Goal: Task Accomplishment & Management: Use online tool/utility

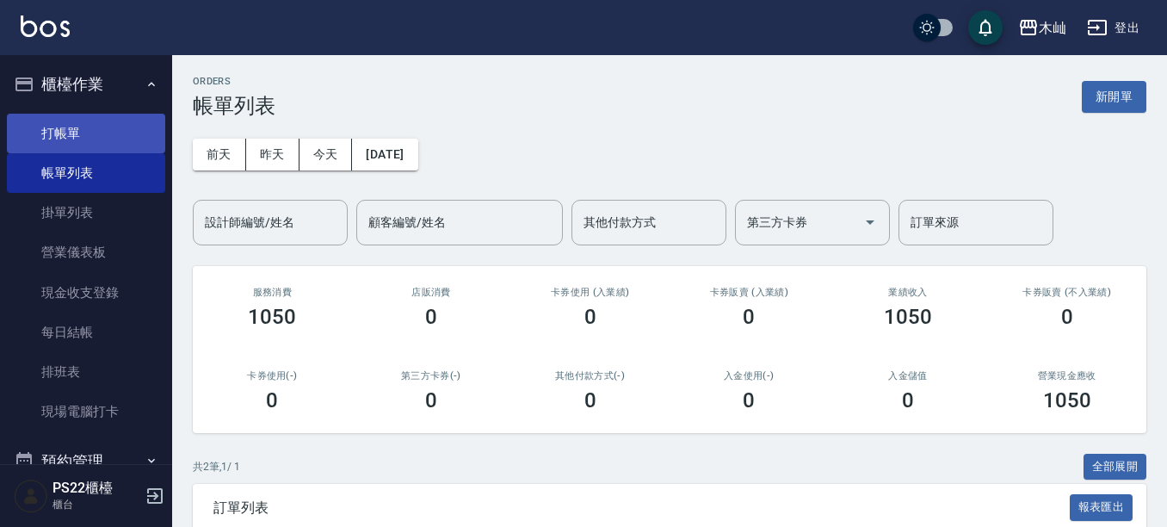
click at [109, 135] on link "打帳單" at bounding box center [86, 134] width 158 height 40
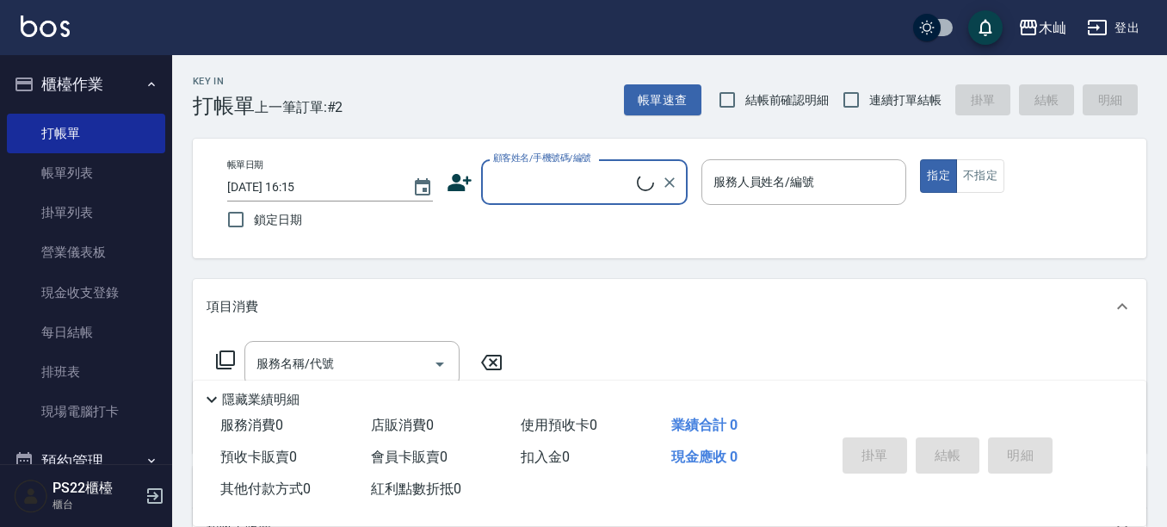
click at [522, 162] on label "顧客姓名/手機號碼/編號" at bounding box center [542, 157] width 98 height 13
click at [522, 167] on input "顧客姓名/手機號碼/編號" at bounding box center [563, 182] width 148 height 30
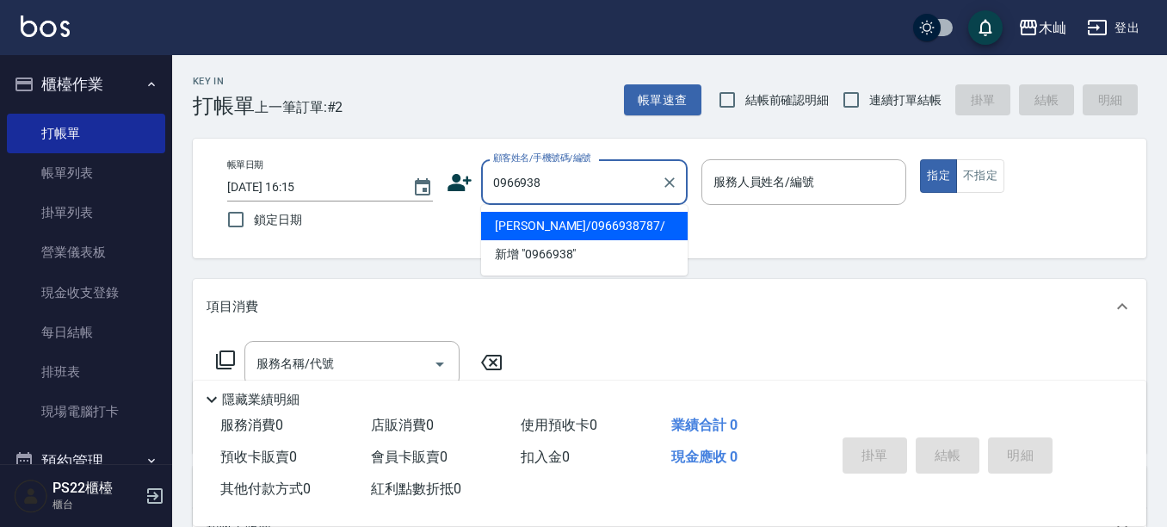
drag, startPoint x: 543, startPoint y: 221, endPoint x: 916, endPoint y: 194, distance: 374.4
click at [544, 220] on li "[PERSON_NAME]/0966938787/" at bounding box center [584, 226] width 207 height 28
type input "[PERSON_NAME]/0966938787/"
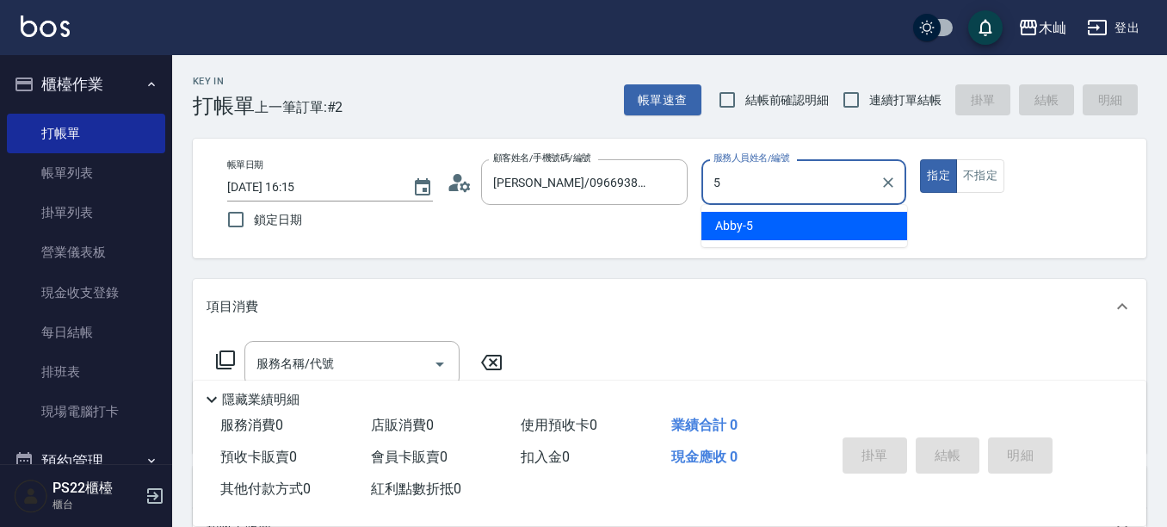
type input "Abby-5"
type button "true"
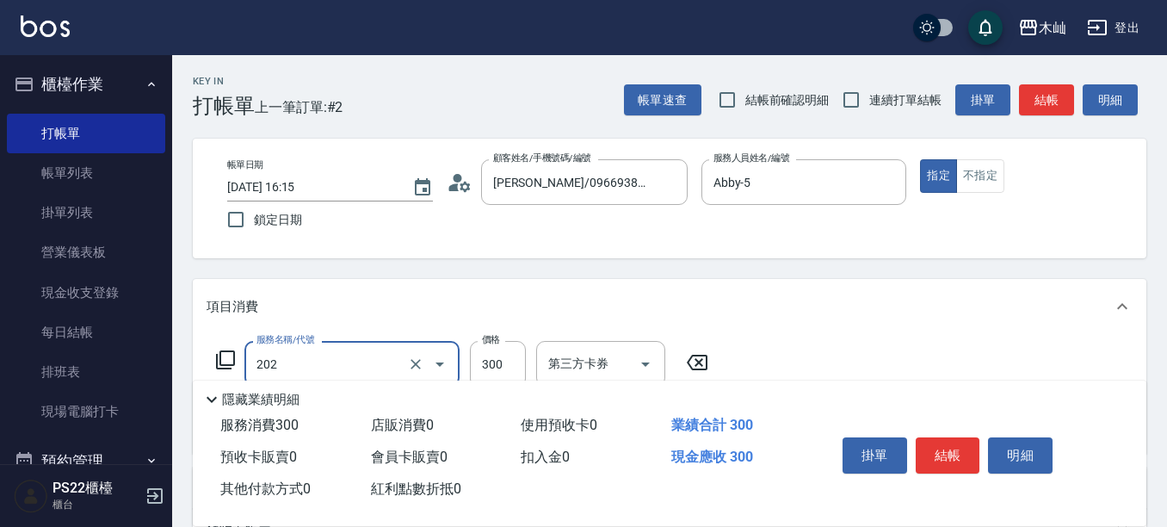
type input "單剪(202)"
type input "400"
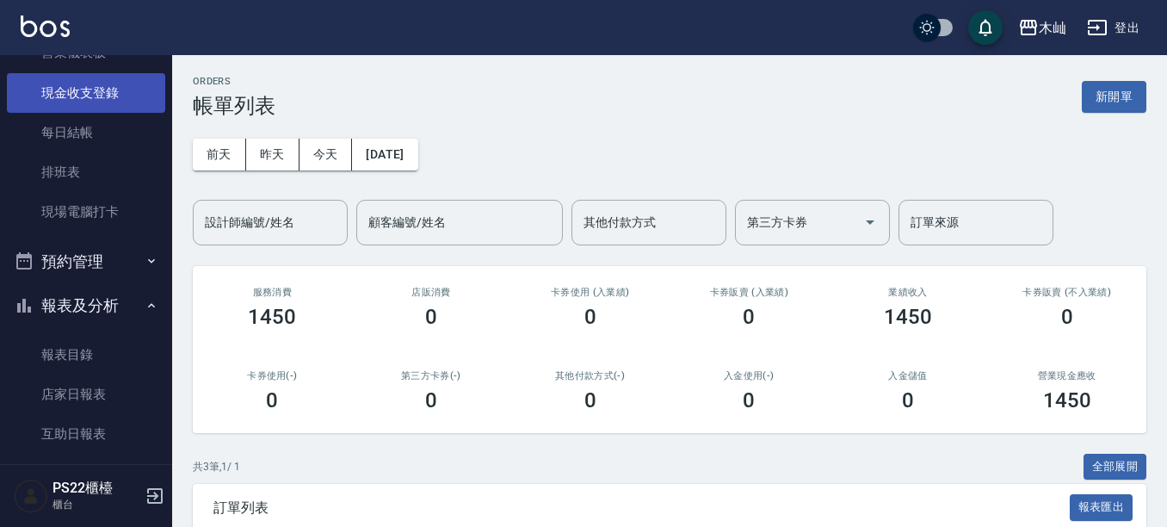
scroll to position [344, 0]
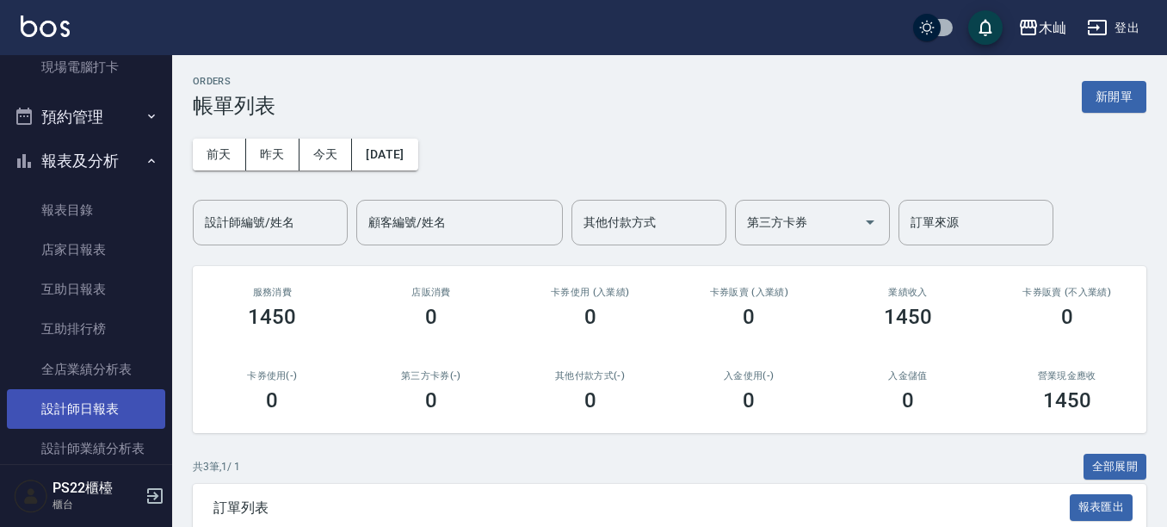
click at [65, 411] on link "設計師日報表" at bounding box center [86, 409] width 158 height 40
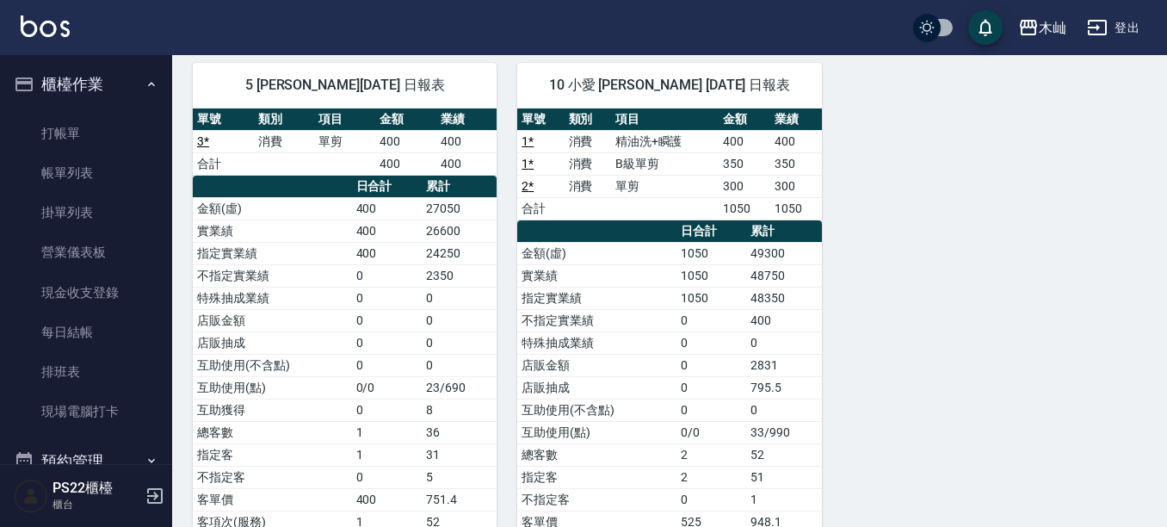
scroll to position [86, 0]
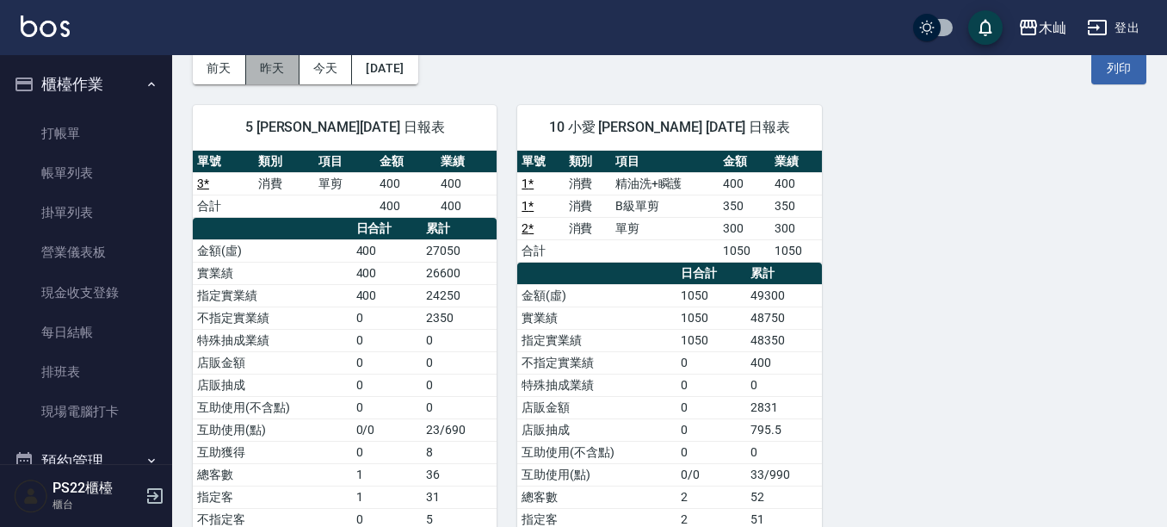
click at [276, 64] on button "昨天" at bounding box center [272, 68] width 53 height 32
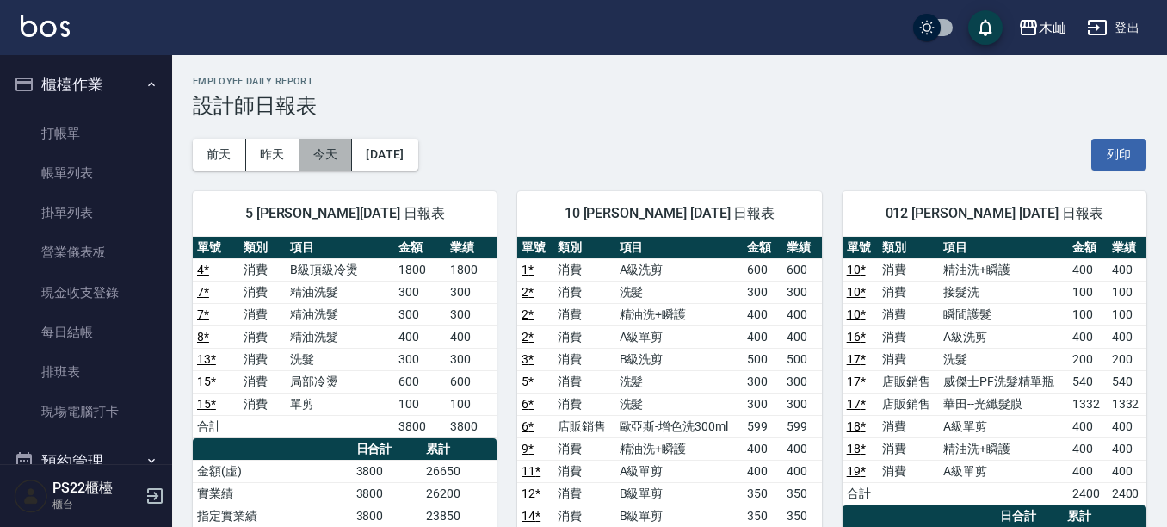
click at [324, 148] on button "今天" at bounding box center [325, 155] width 53 height 32
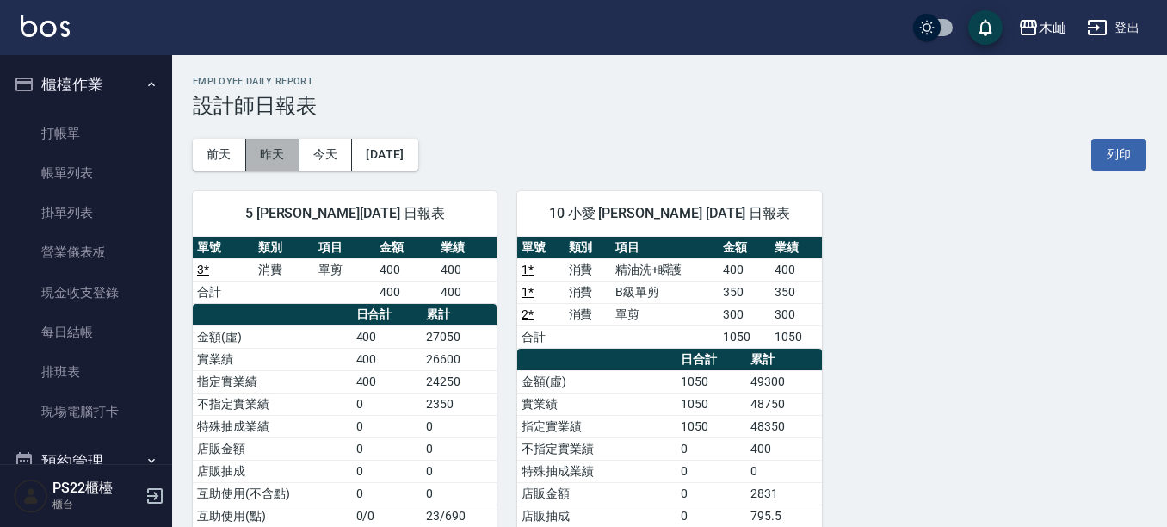
click at [268, 149] on button "昨天" at bounding box center [272, 155] width 53 height 32
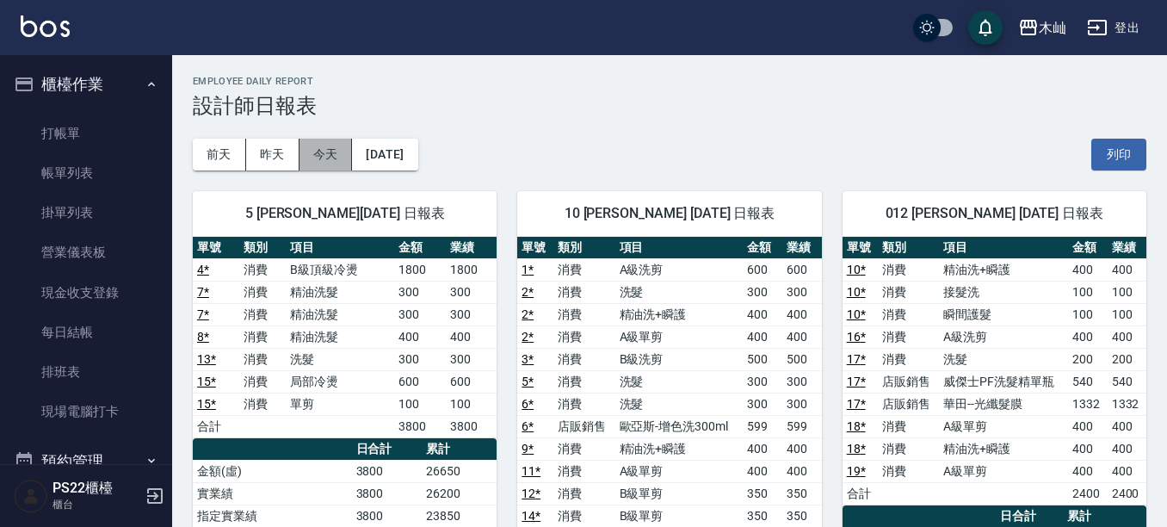
click at [312, 157] on button "今天" at bounding box center [325, 155] width 53 height 32
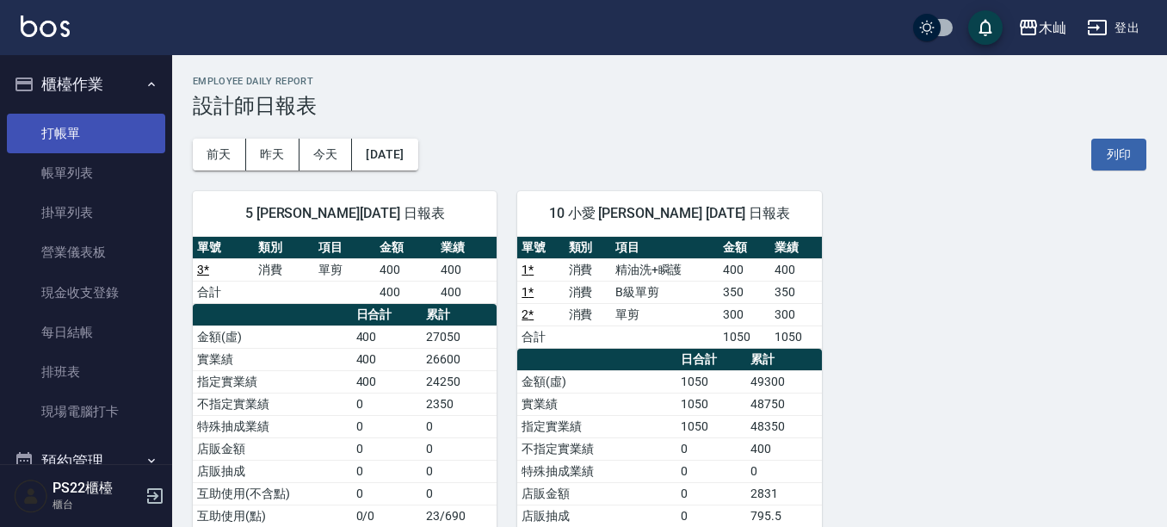
click at [110, 129] on link "打帳單" at bounding box center [86, 134] width 158 height 40
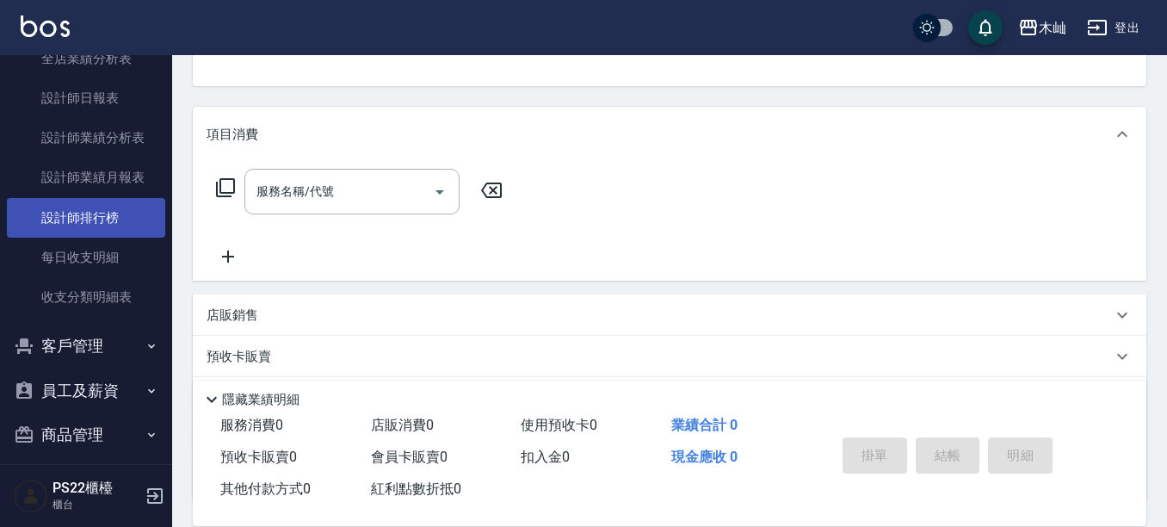
scroll to position [712, 0]
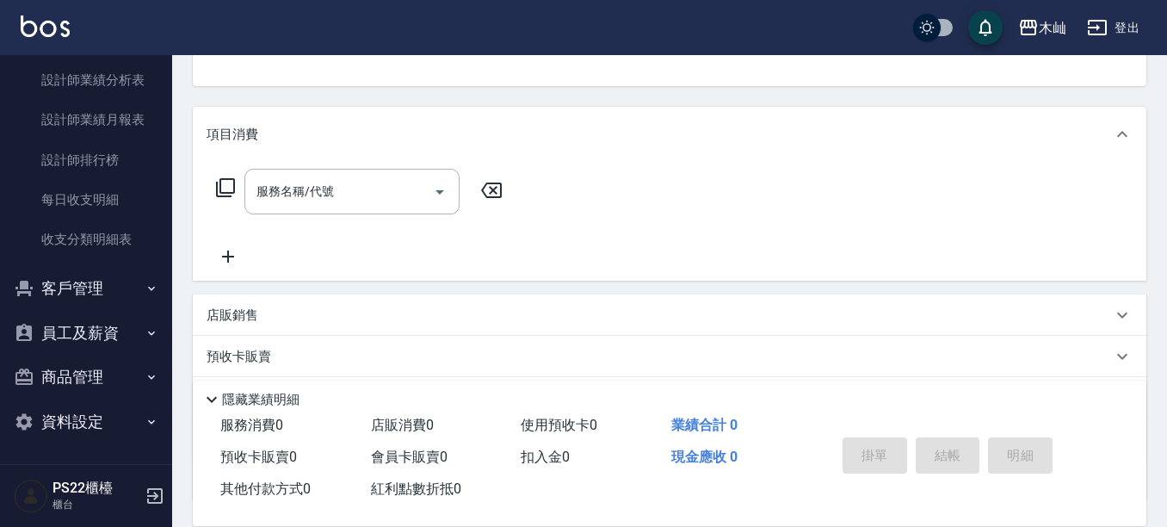
click at [49, 288] on button "客戶管理" at bounding box center [86, 288] width 158 height 45
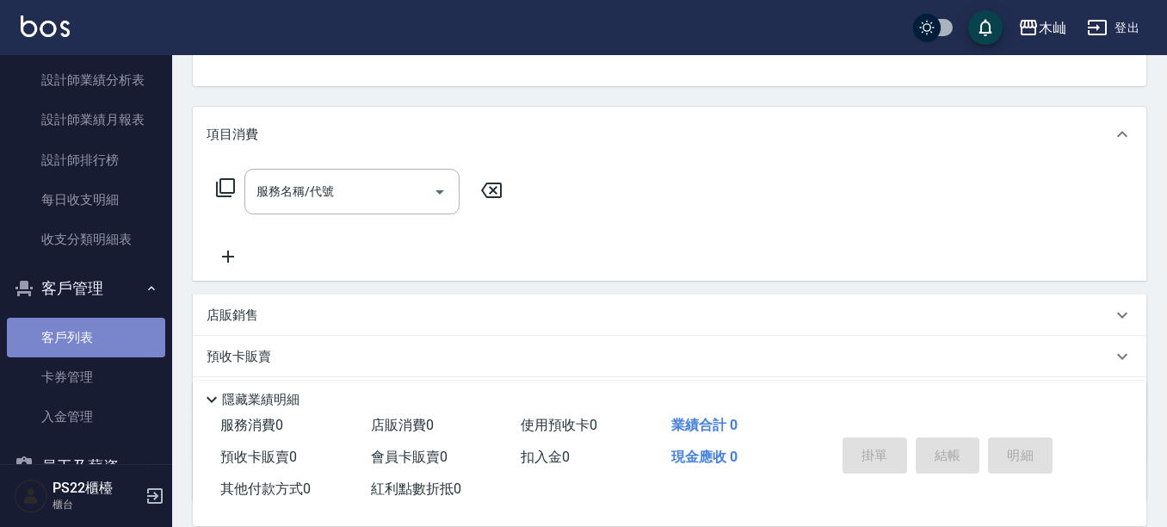
click at [101, 335] on link "客戶列表" at bounding box center [86, 337] width 158 height 40
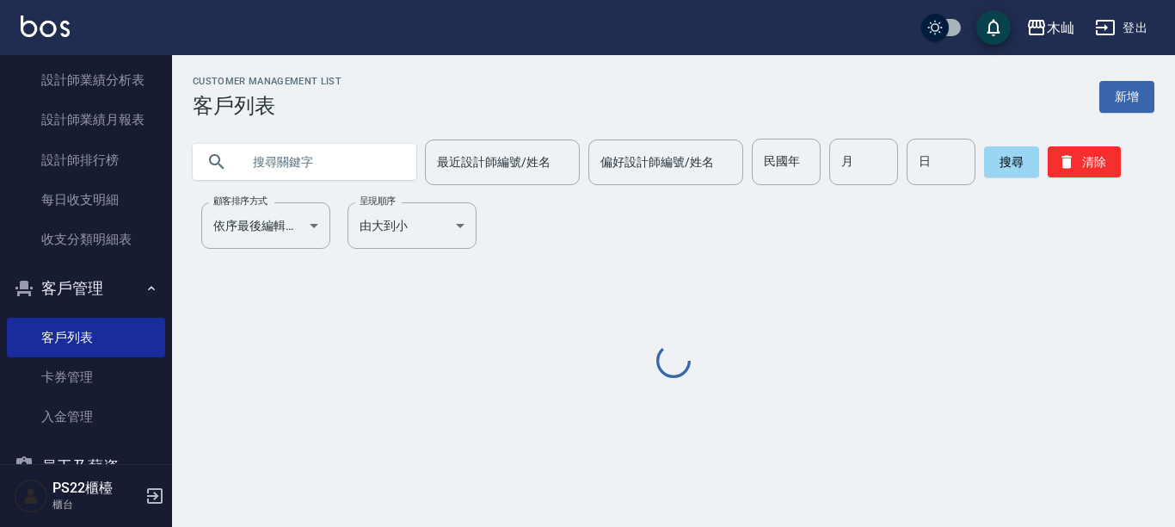
drag, startPoint x: 288, startPoint y: 177, endPoint x: 289, endPoint y: 167, distance: 10.4
click at [288, 176] on input "text" at bounding box center [322, 162] width 162 height 46
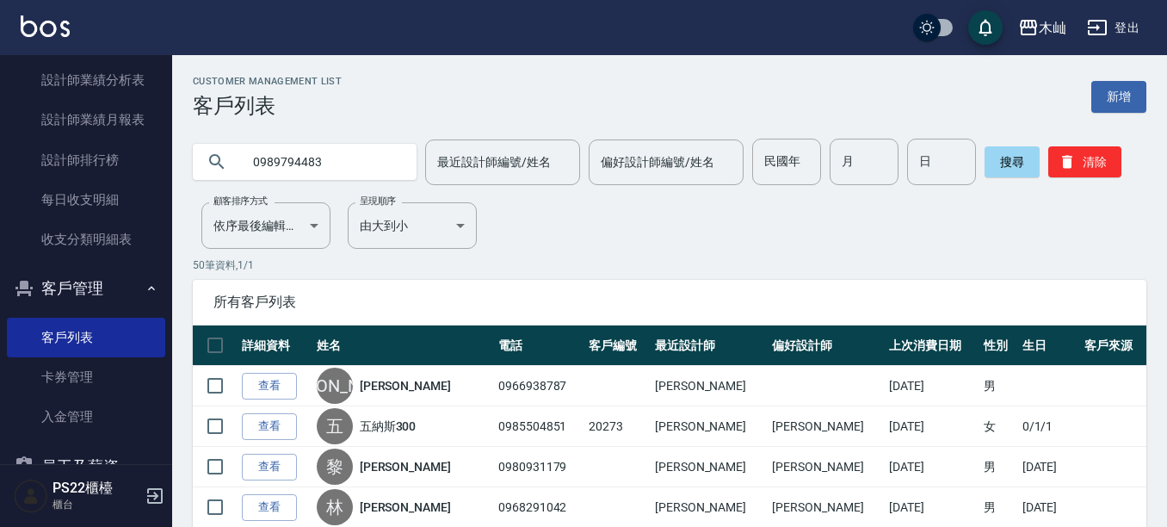
type input "0989794483"
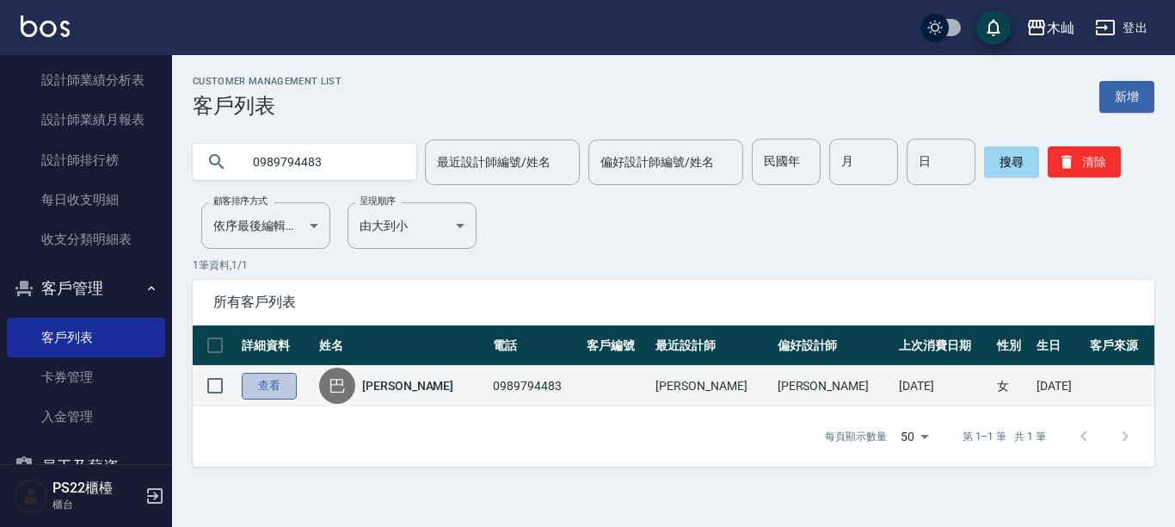
click at [277, 384] on link "查看" at bounding box center [269, 386] width 55 height 27
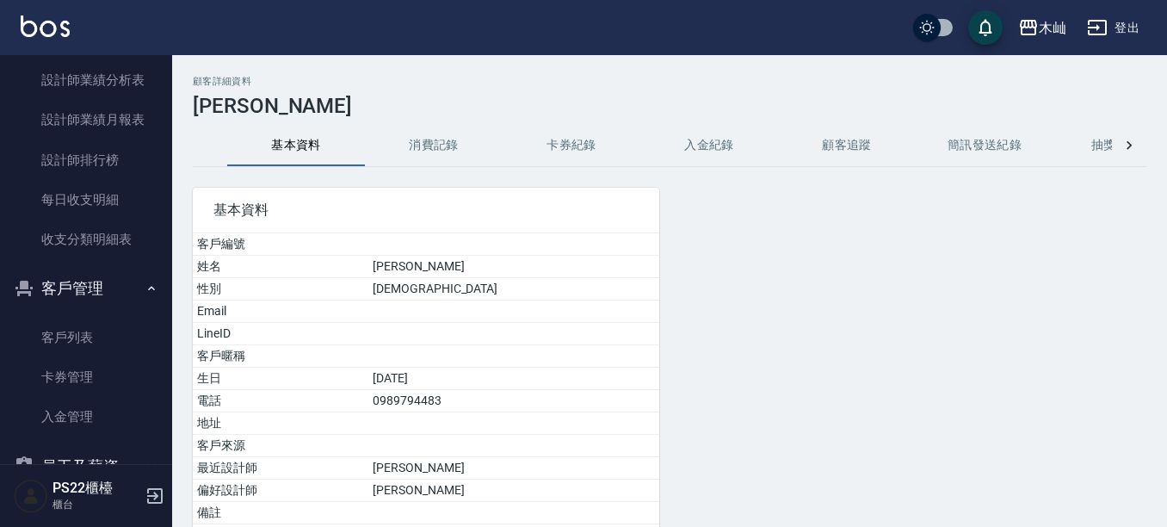
click at [419, 145] on button "消費記錄" at bounding box center [434, 145] width 138 height 41
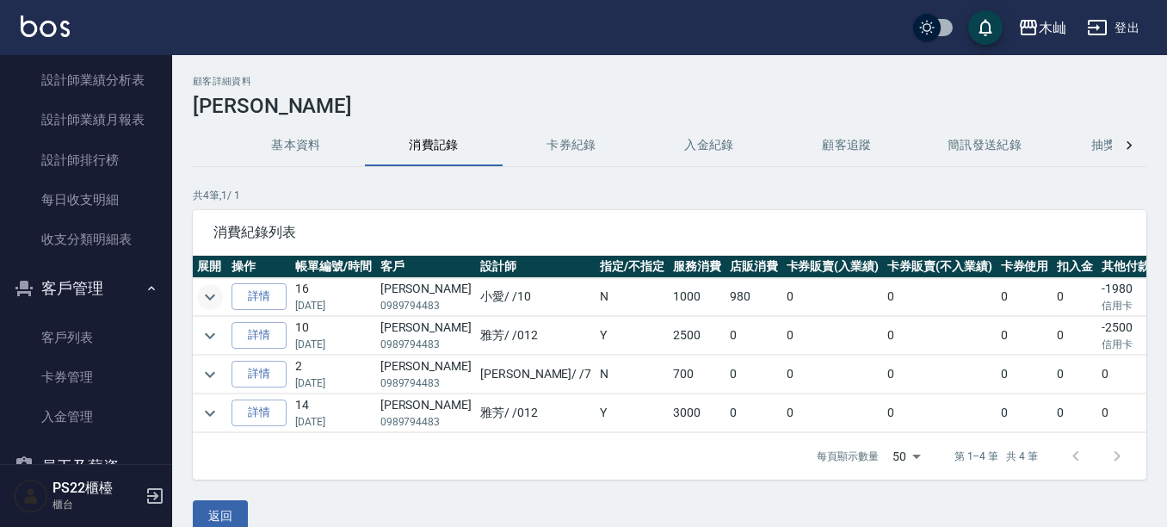
click at [213, 299] on icon "expand row" at bounding box center [210, 297] width 21 height 21
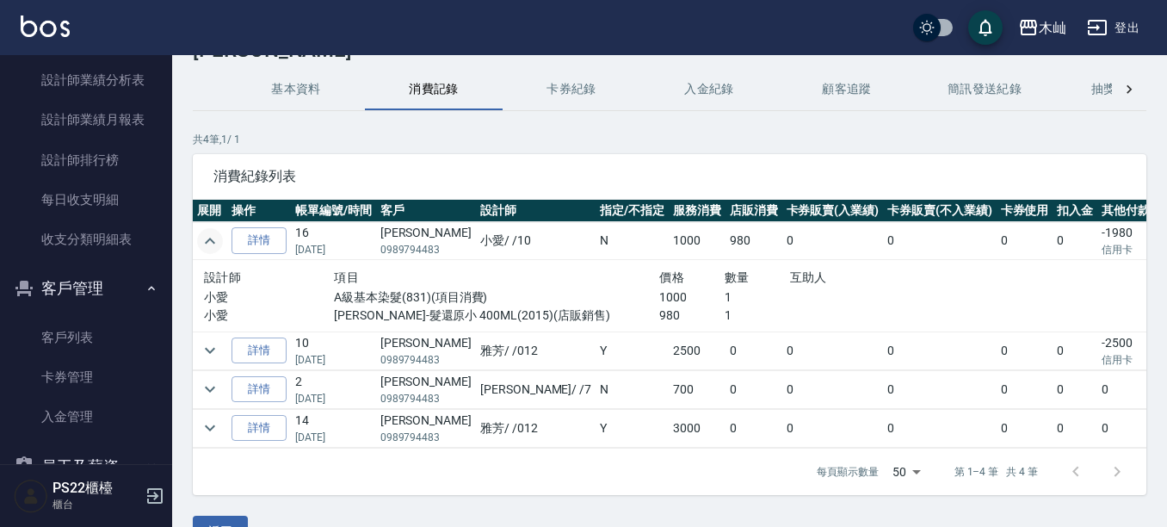
scroll to position [86, 0]
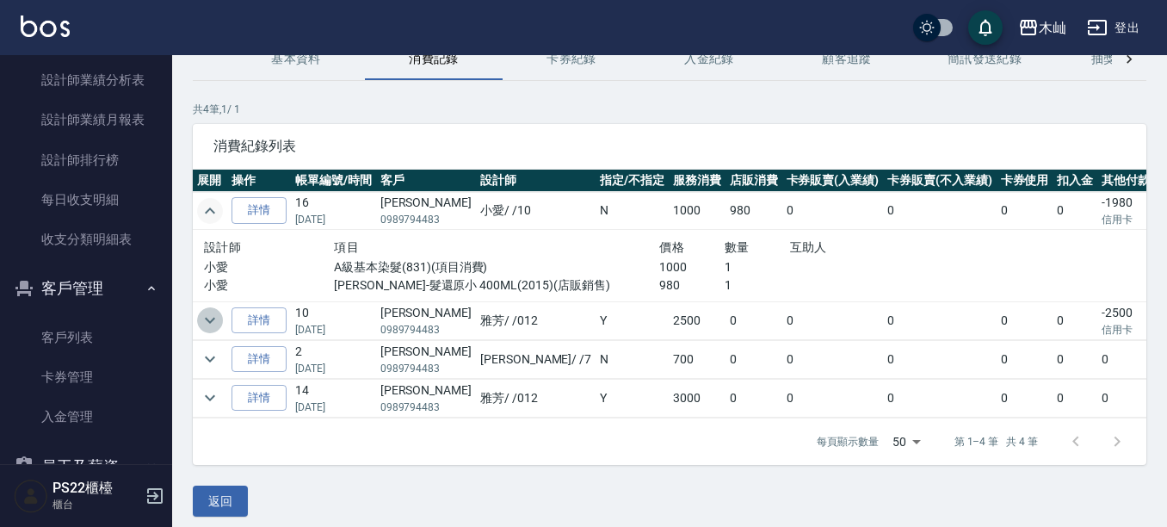
click at [207, 319] on icon "expand row" at bounding box center [210, 320] width 10 height 6
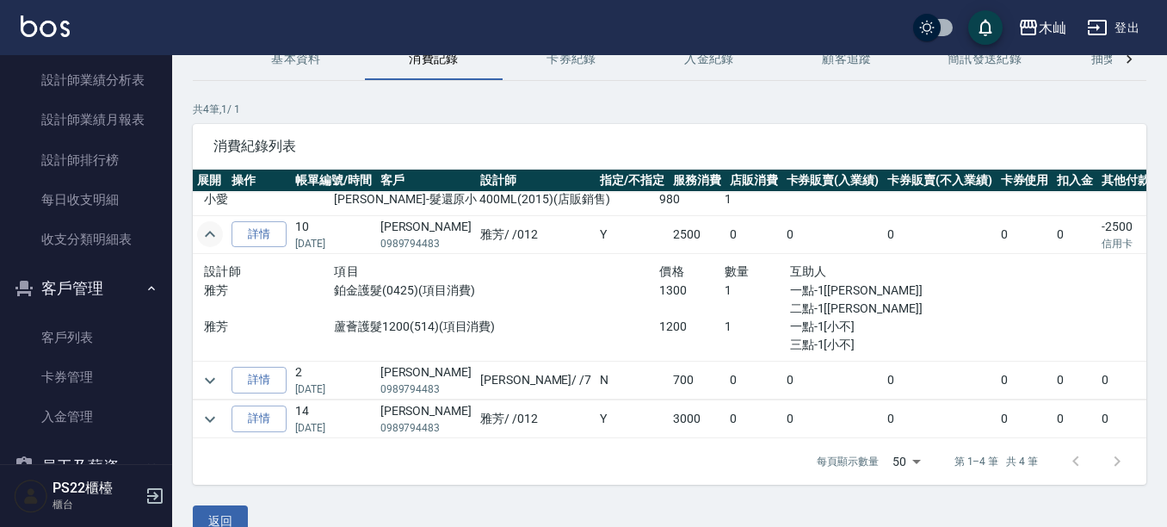
scroll to position [102, 0]
click at [209, 408] on icon "expand row" at bounding box center [210, 418] width 21 height 21
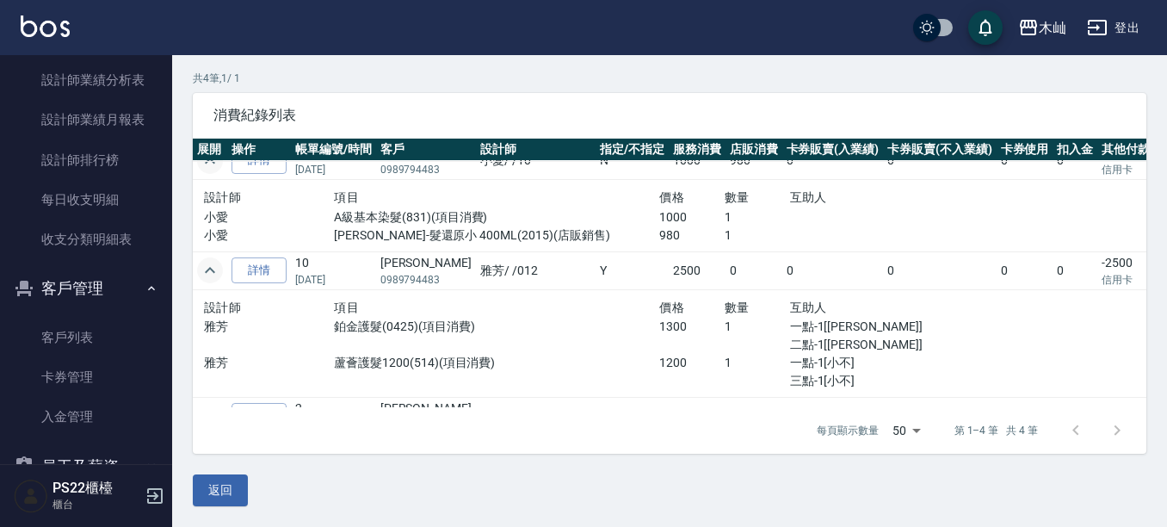
scroll to position [0, 0]
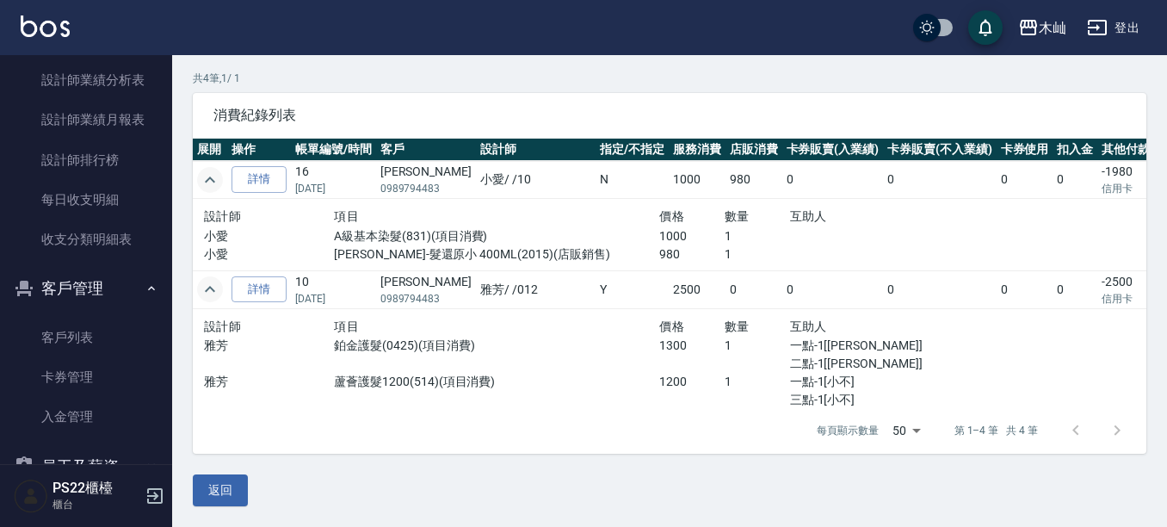
click at [202, 173] on icon "expand row" at bounding box center [210, 180] width 21 height 21
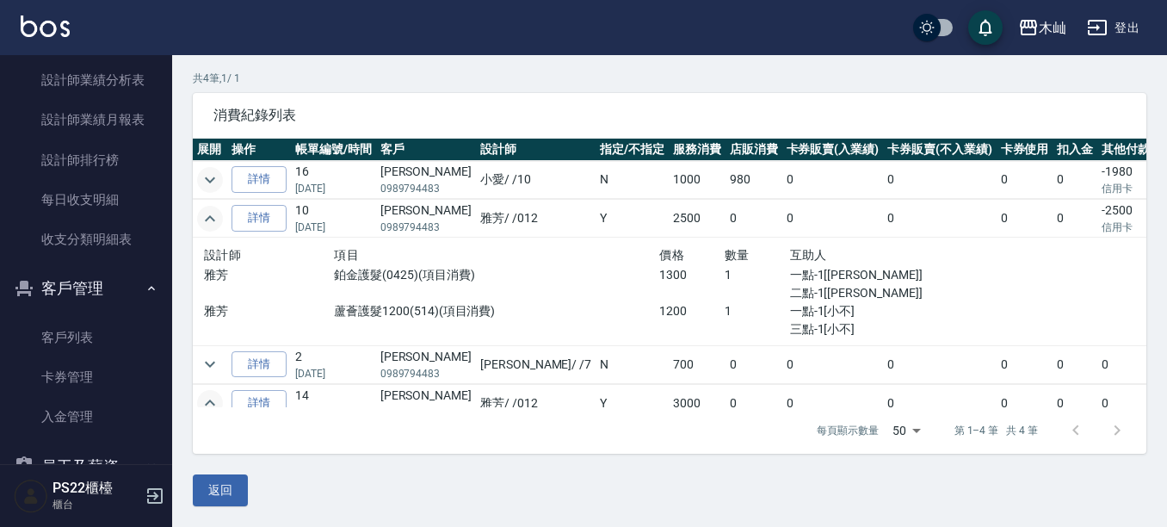
click at [71, 300] on button "客戶管理" at bounding box center [86, 288] width 158 height 45
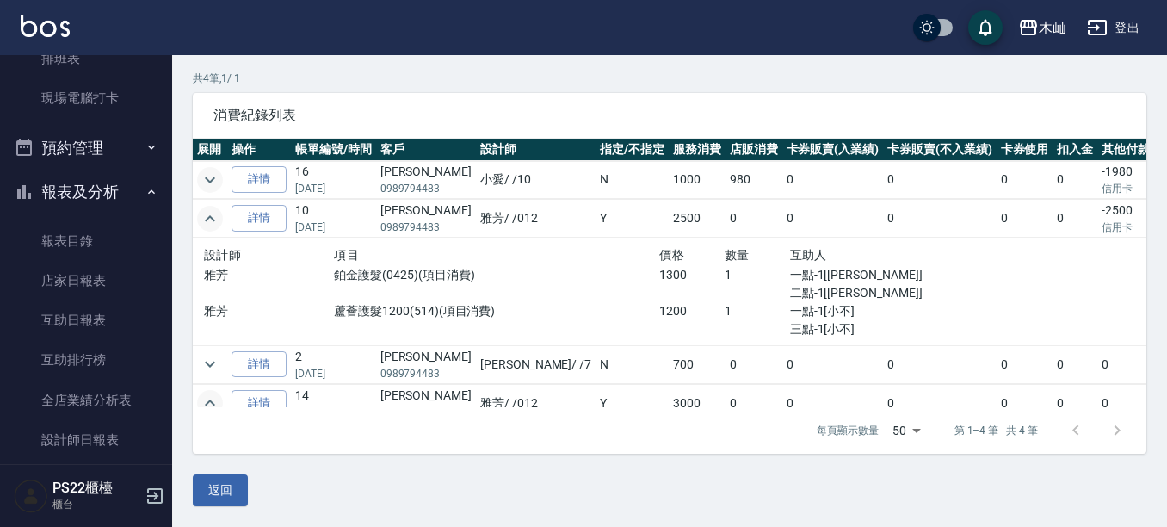
scroll to position [196, 0]
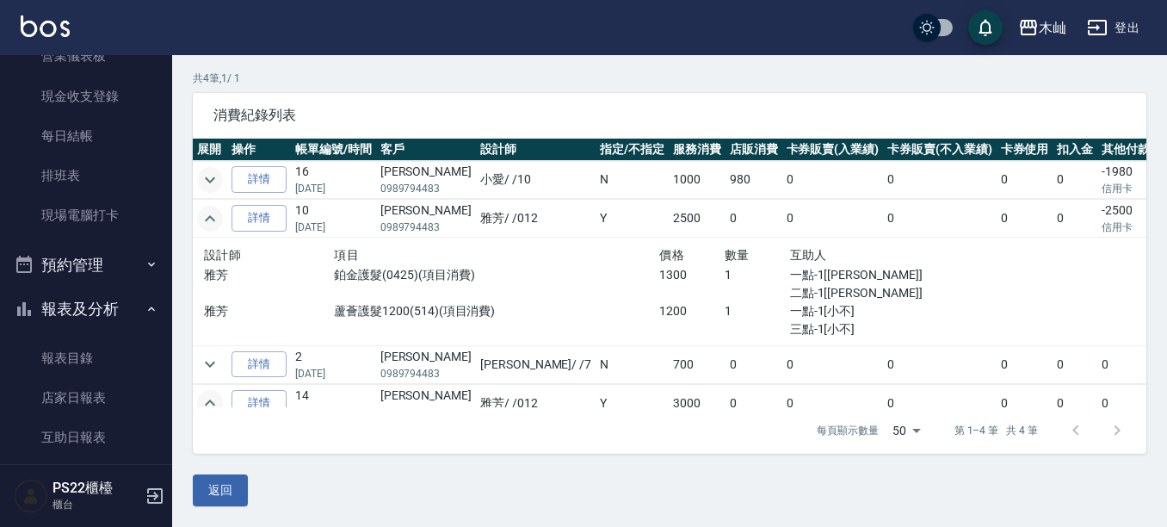
click at [127, 298] on button "報表及分析" at bounding box center [86, 309] width 158 height 45
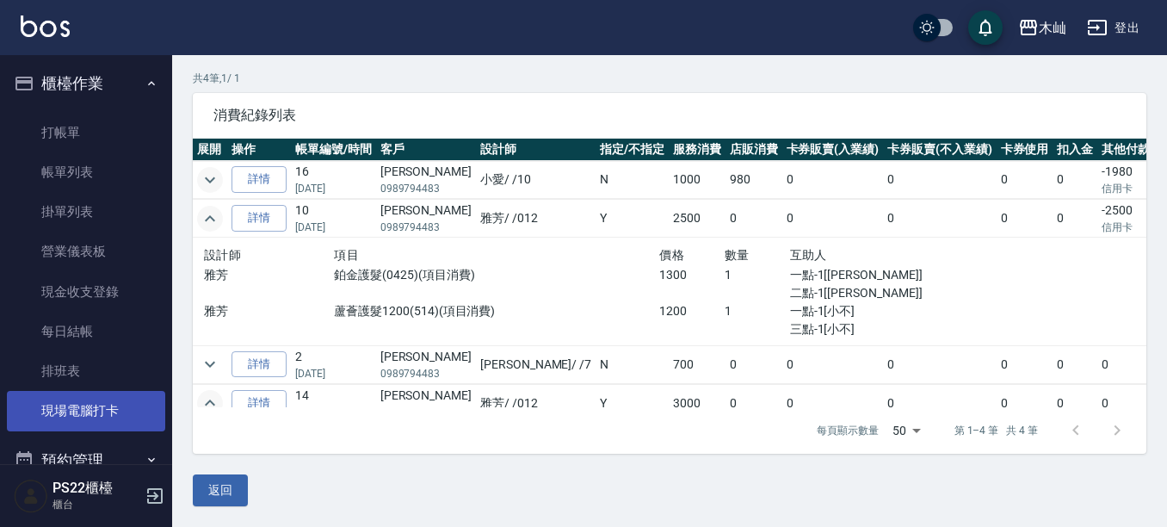
scroll to position [0, 0]
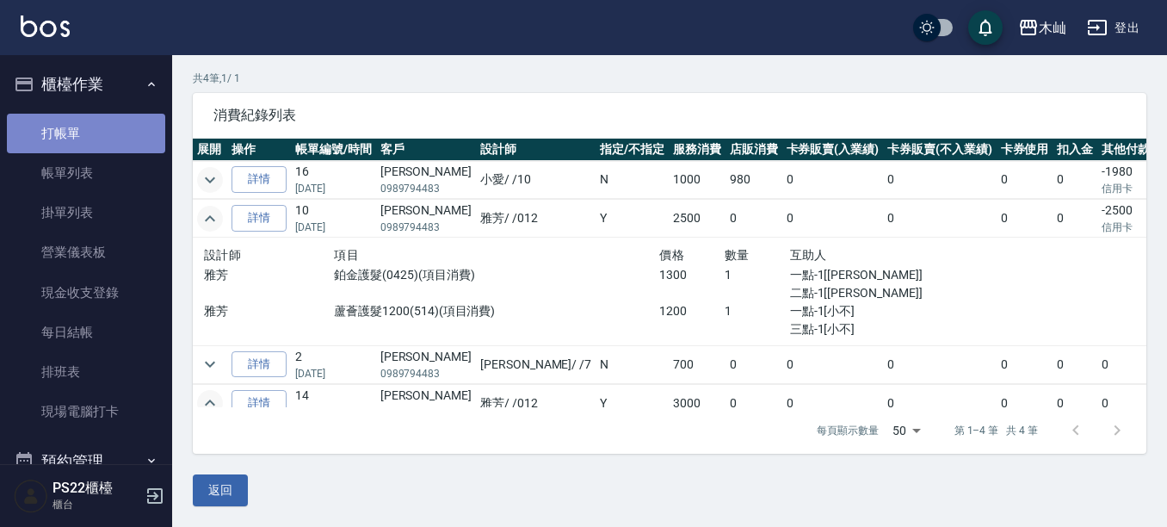
click at [110, 127] on link "打帳單" at bounding box center [86, 134] width 158 height 40
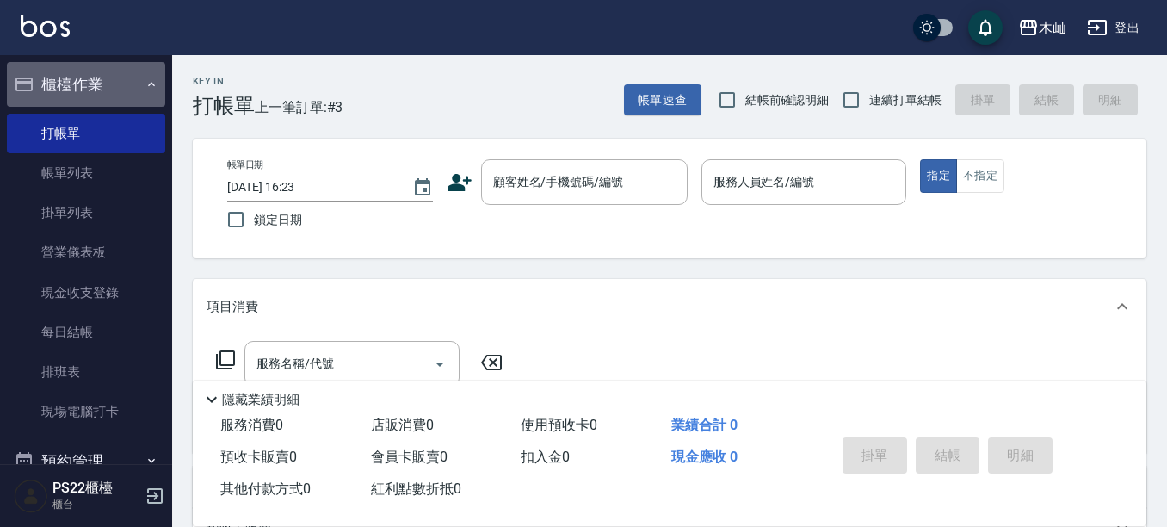
click at [145, 84] on icon "button" at bounding box center [152, 84] width 14 height 14
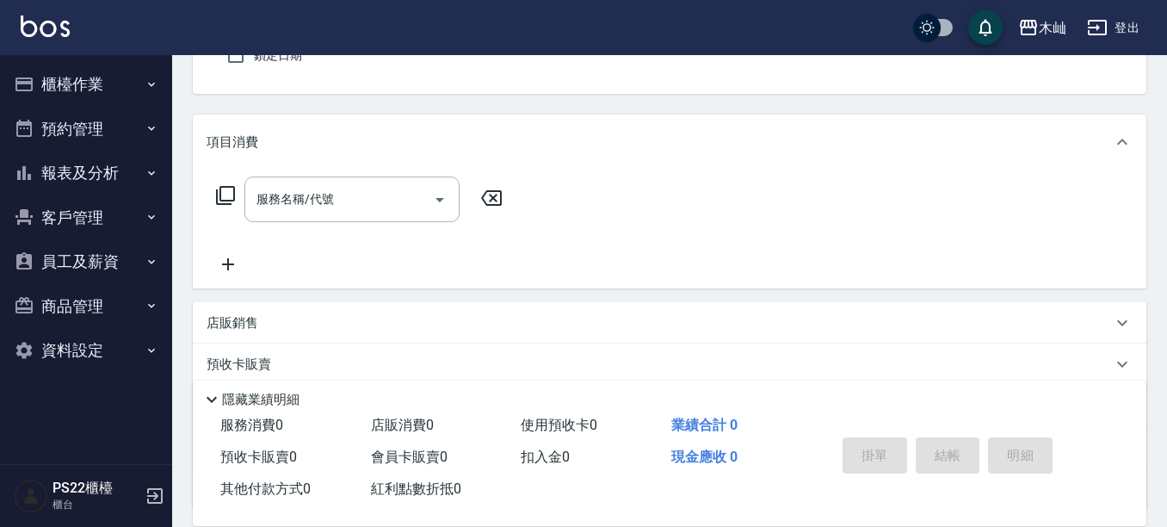
scroll to position [172, 0]
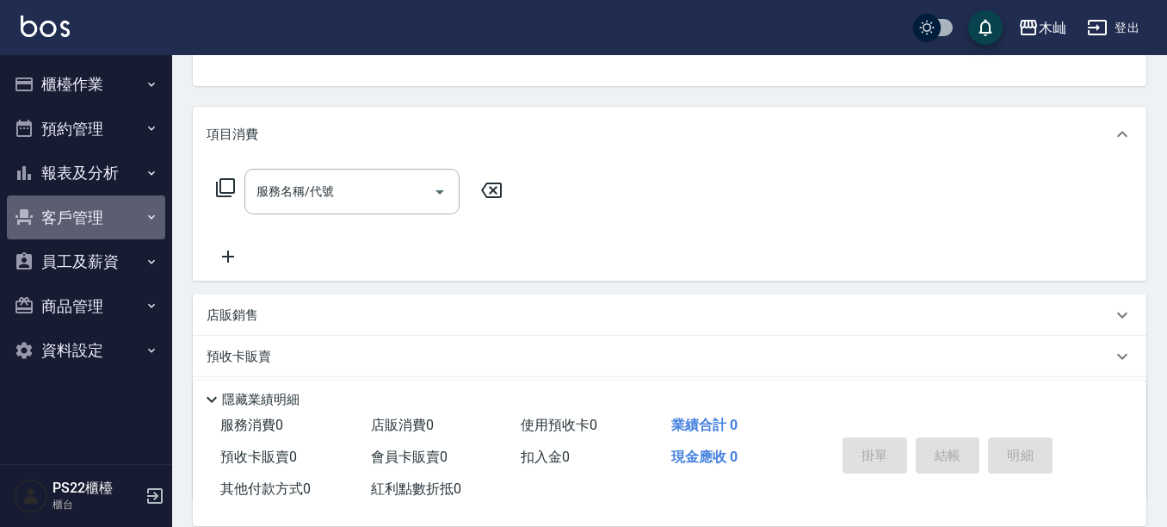
click at [90, 219] on button "客戶管理" at bounding box center [86, 217] width 158 height 45
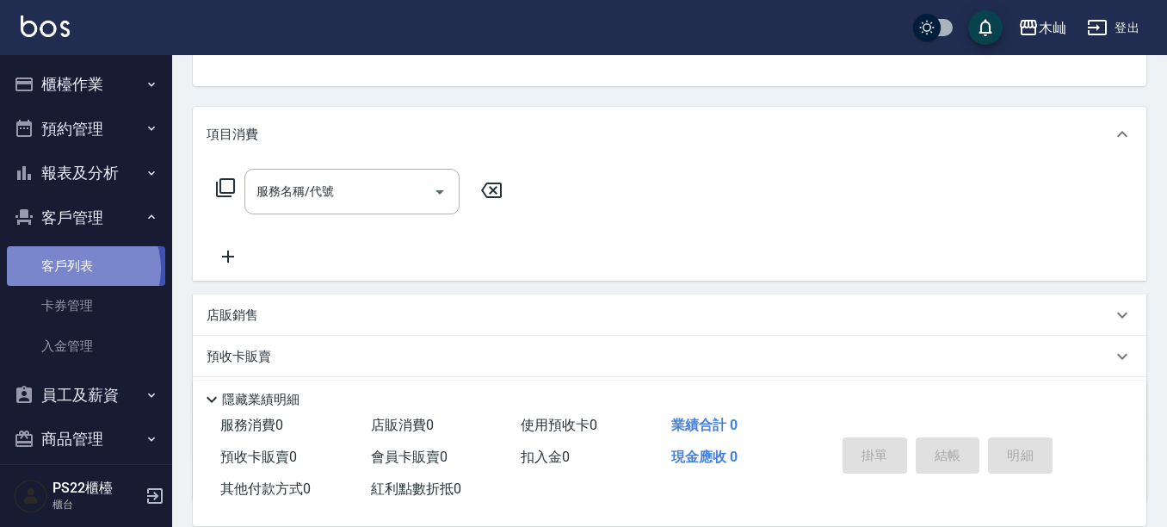
click at [76, 268] on link "客戶列表" at bounding box center [86, 266] width 158 height 40
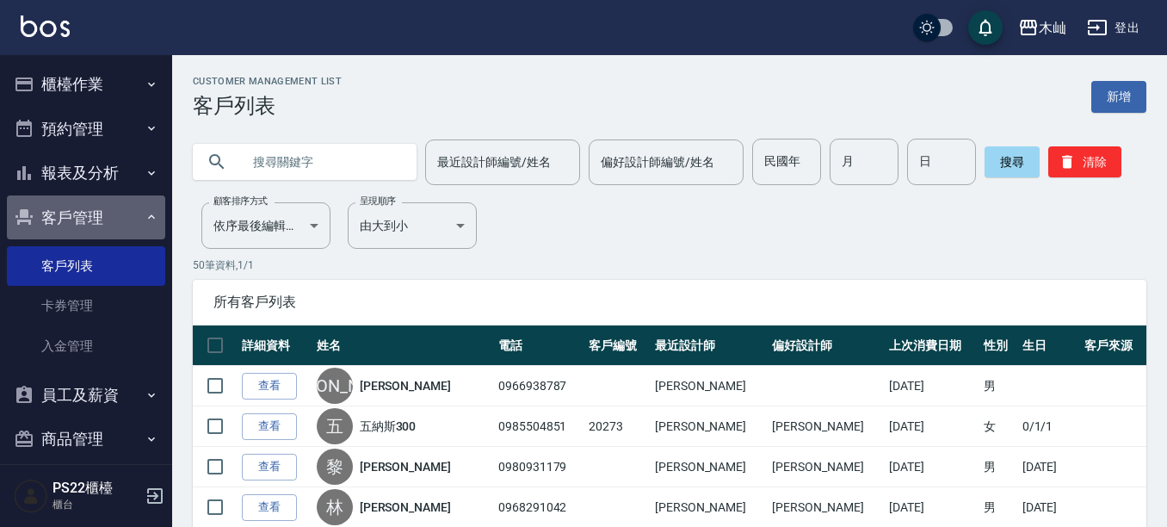
click at [108, 206] on button "客戶管理" at bounding box center [86, 217] width 158 height 45
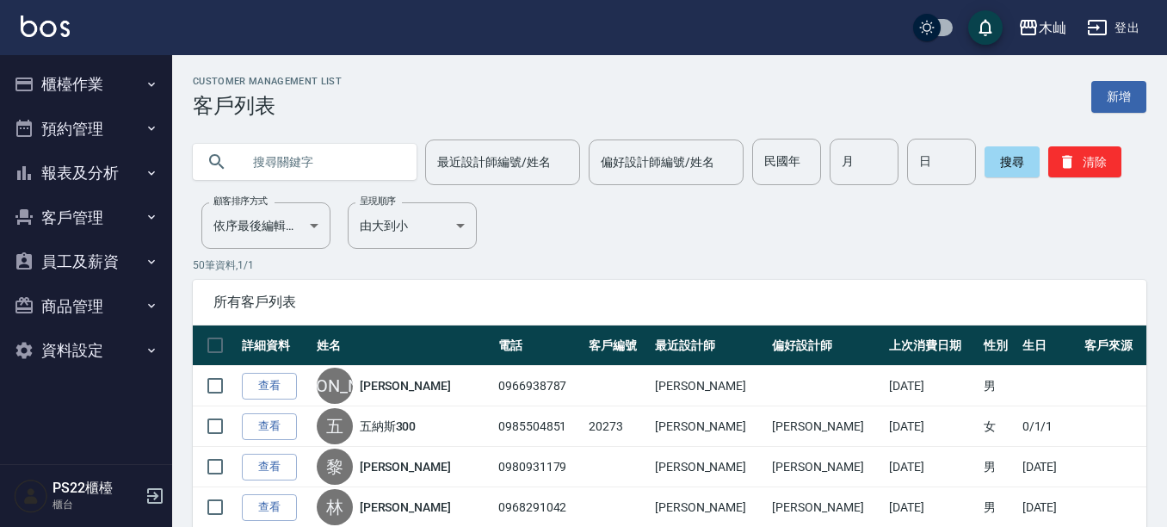
click at [89, 78] on button "櫃檯作業" at bounding box center [86, 84] width 158 height 45
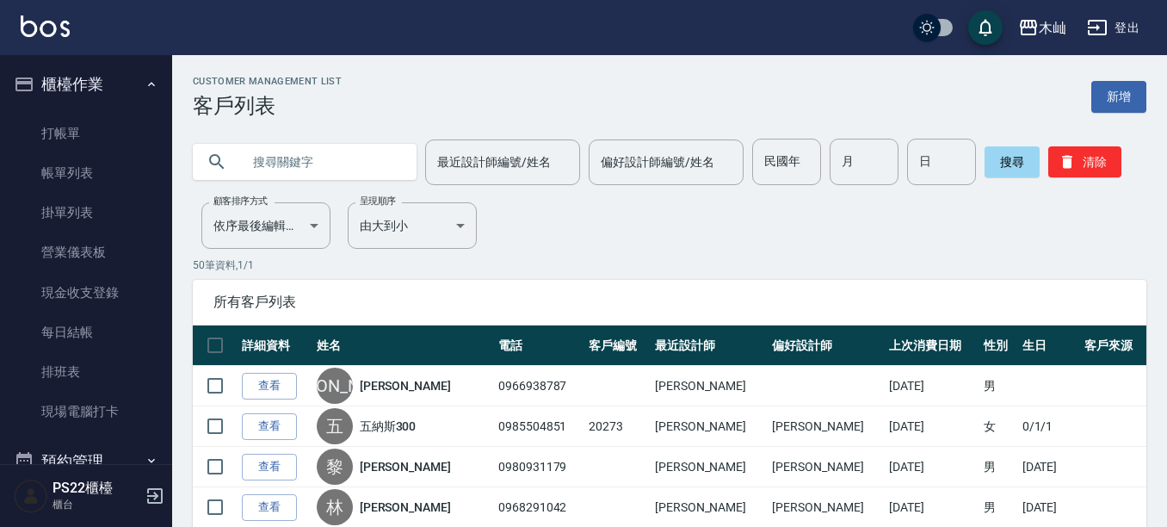
click at [102, 89] on button "櫃檯作業" at bounding box center [86, 84] width 158 height 45
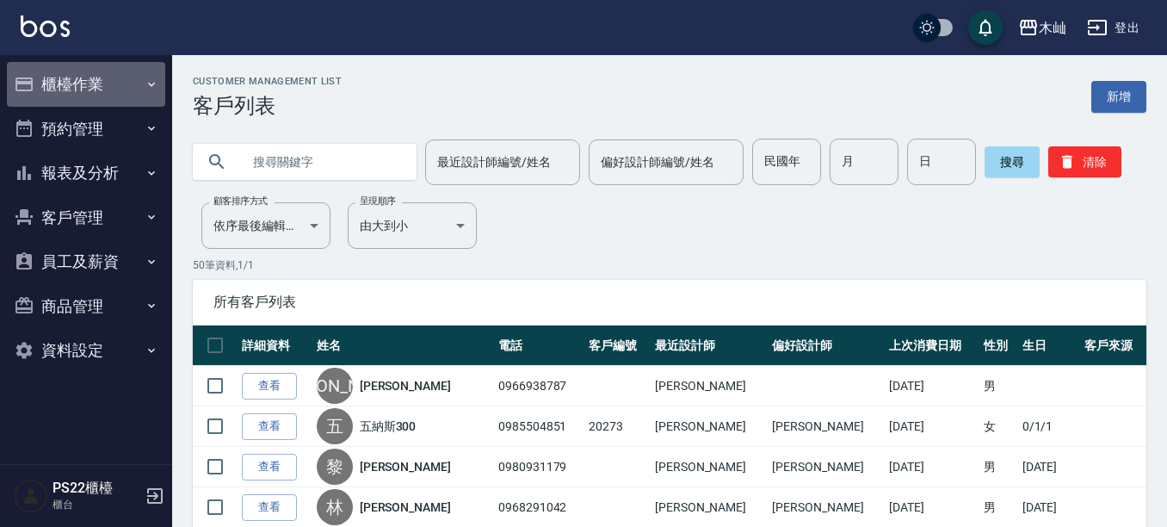
click at [110, 88] on button "櫃檯作業" at bounding box center [86, 84] width 158 height 45
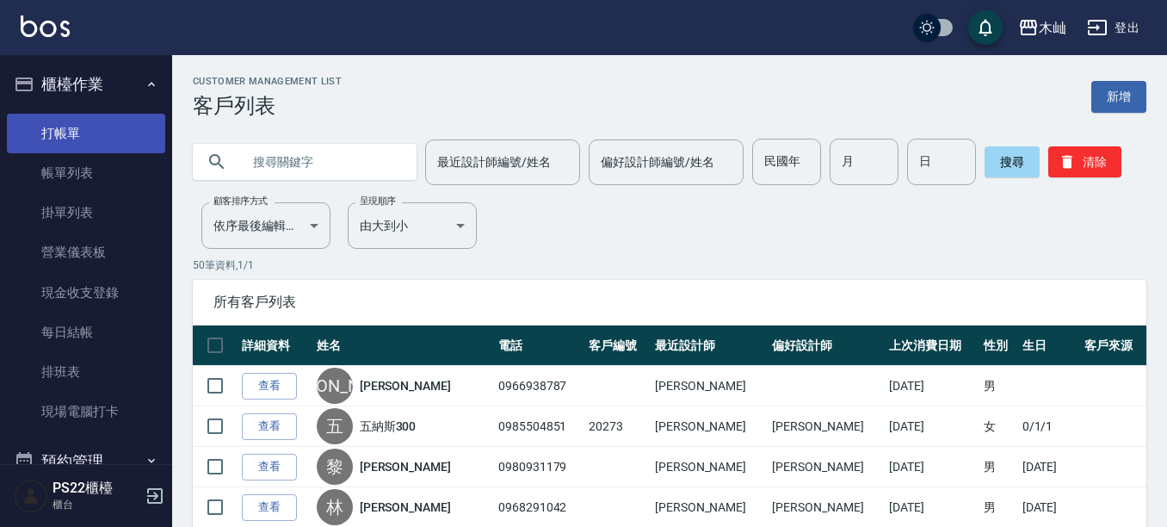
click at [87, 139] on link "打帳單" at bounding box center [86, 134] width 158 height 40
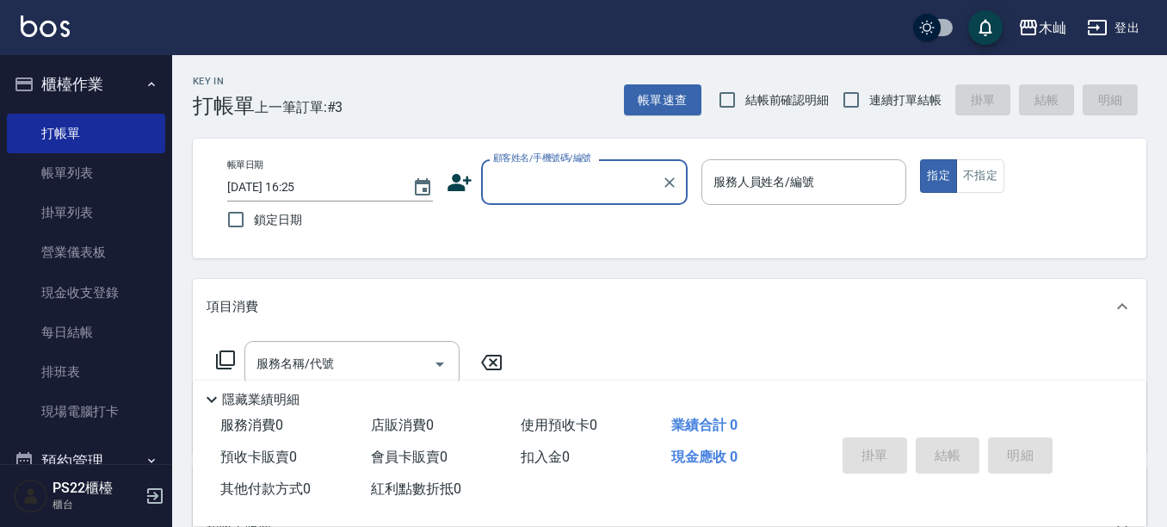
click at [129, 75] on button "櫃檯作業" at bounding box center [86, 84] width 158 height 45
